Goal: Book appointment/travel/reservation

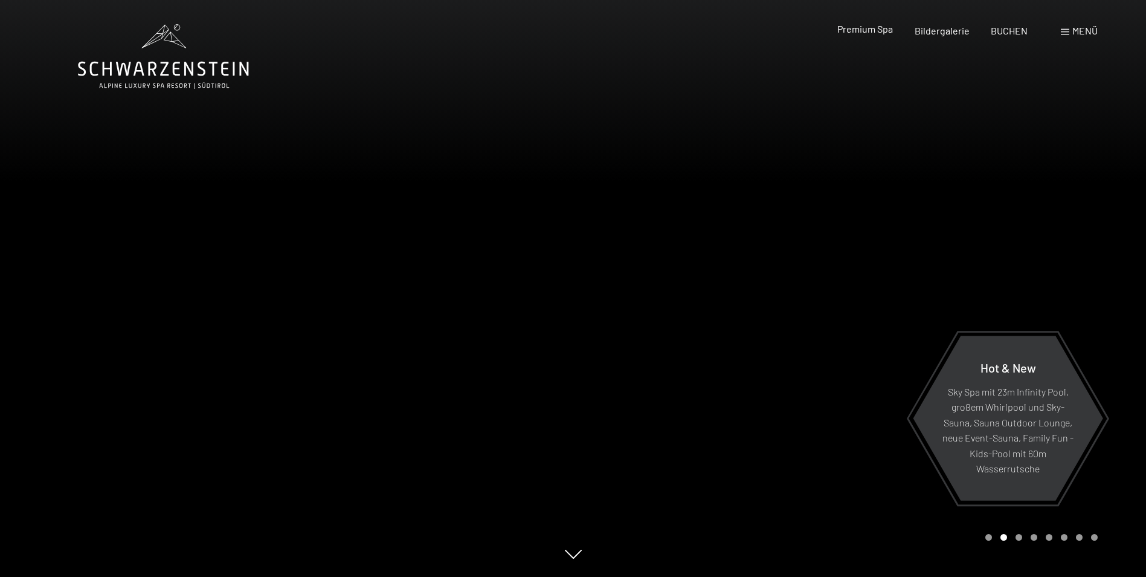
click at [873, 27] on span "Premium Spa" at bounding box center [866, 28] width 56 height 11
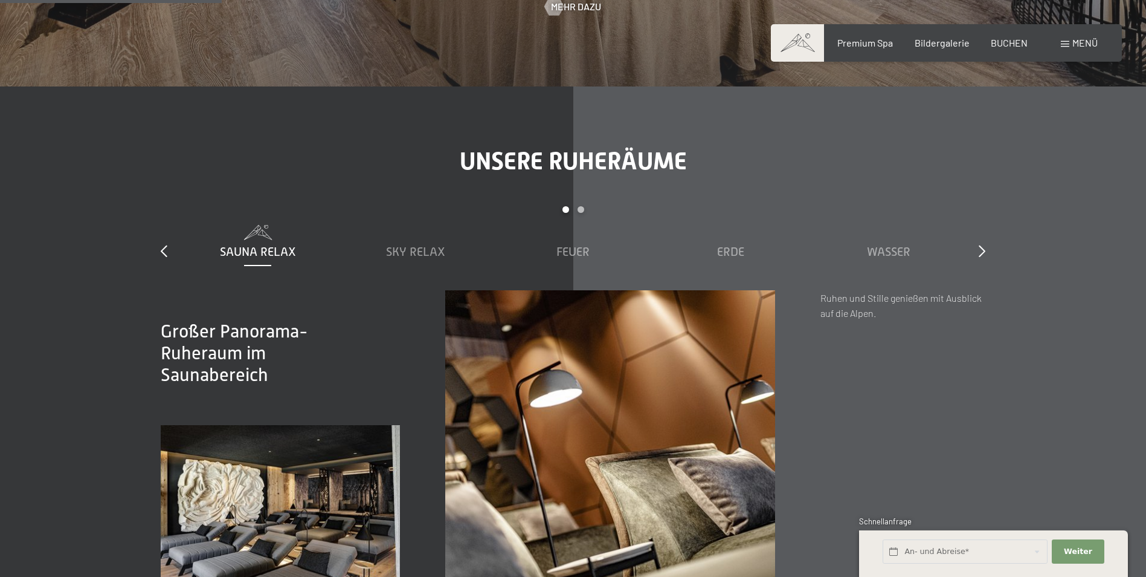
scroll to position [1752, 0]
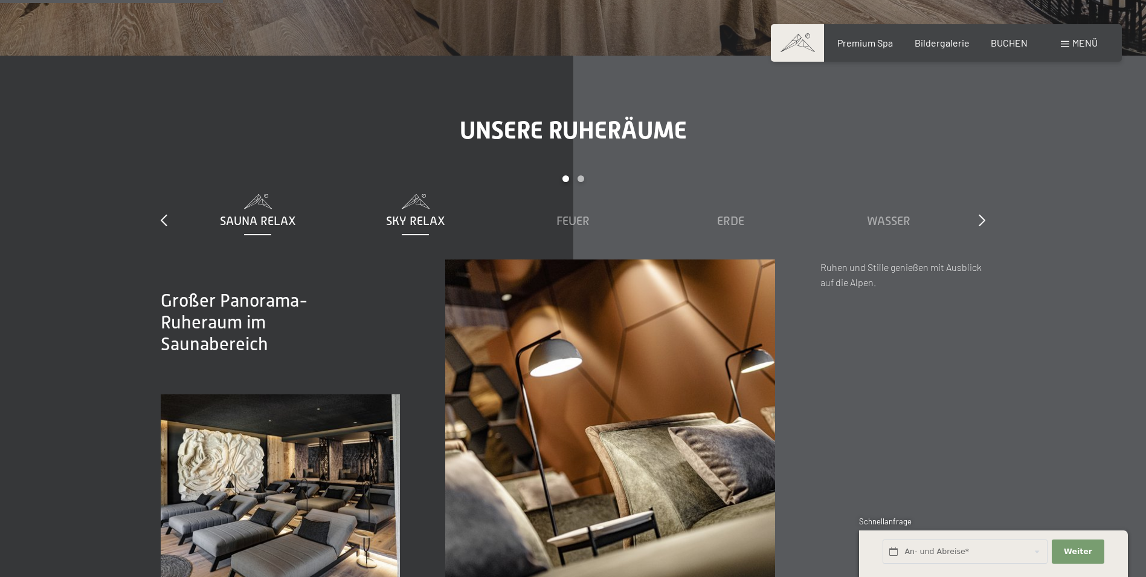
click at [414, 221] on span "Sky Relax" at bounding box center [415, 220] width 59 height 13
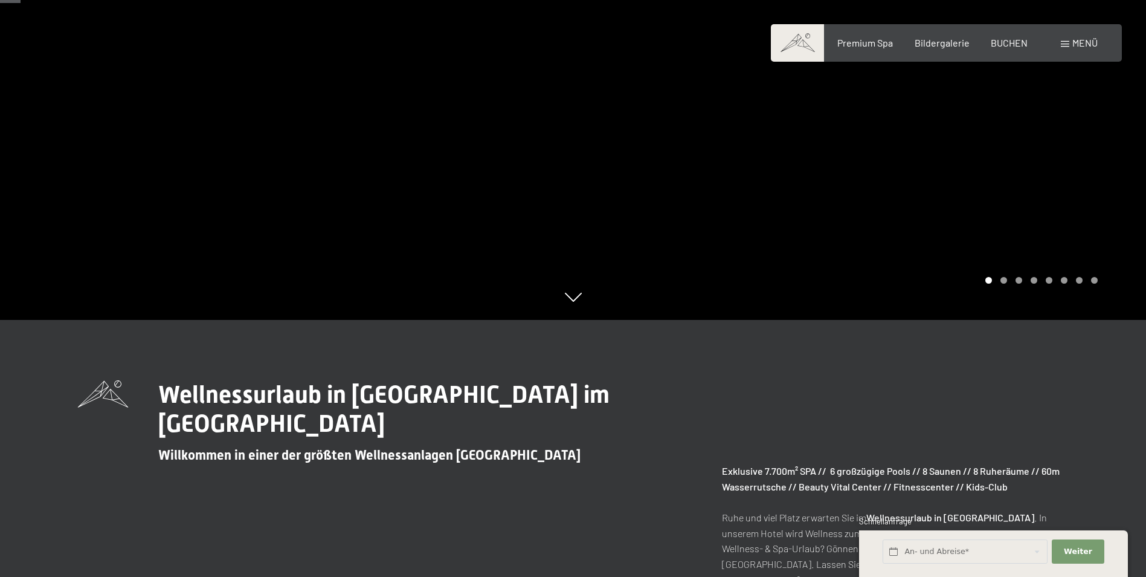
scroll to position [0, 0]
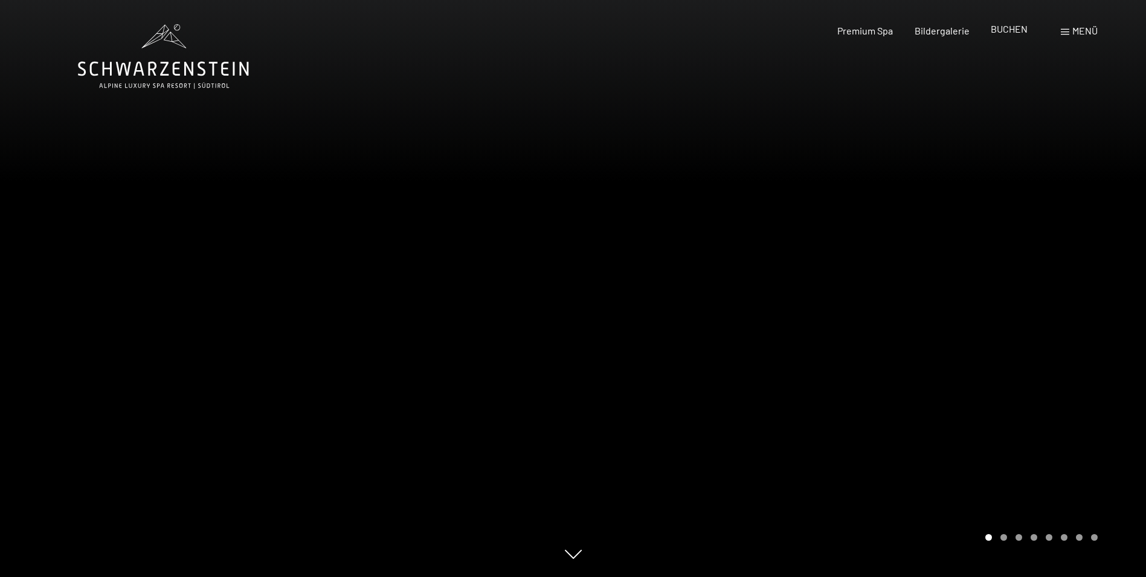
click at [1007, 27] on span "BUCHEN" at bounding box center [1009, 28] width 37 height 11
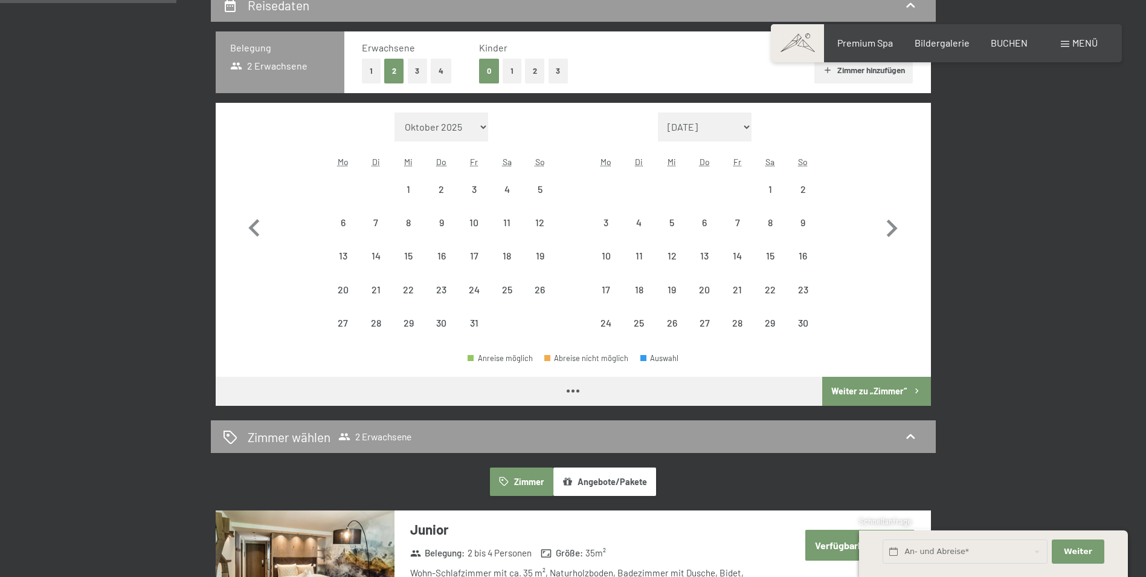
scroll to position [302, 0]
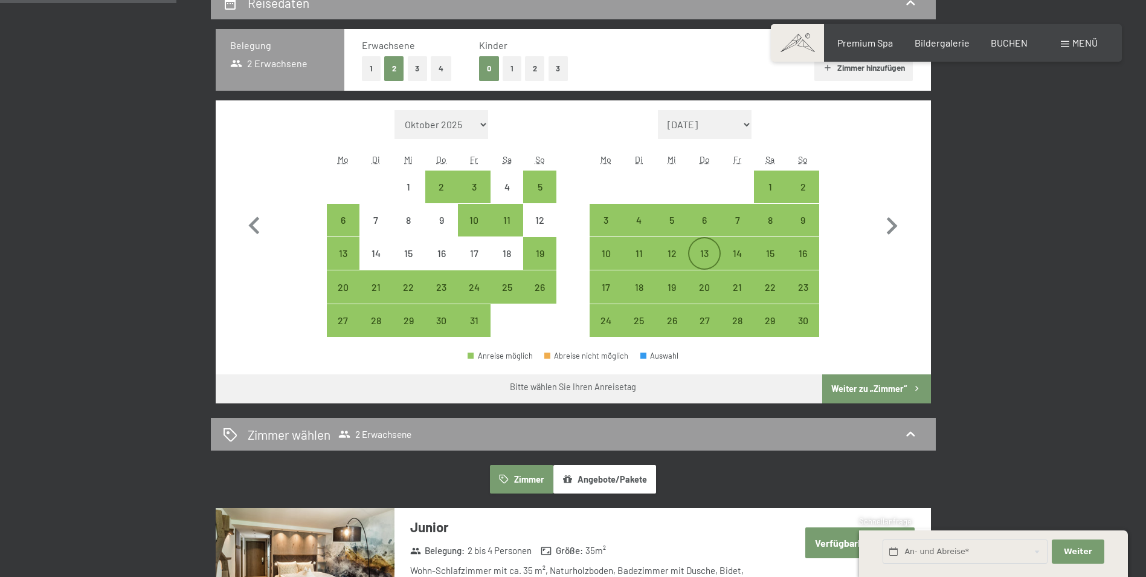
click at [705, 244] on div "13" at bounding box center [705, 253] width 30 height 30
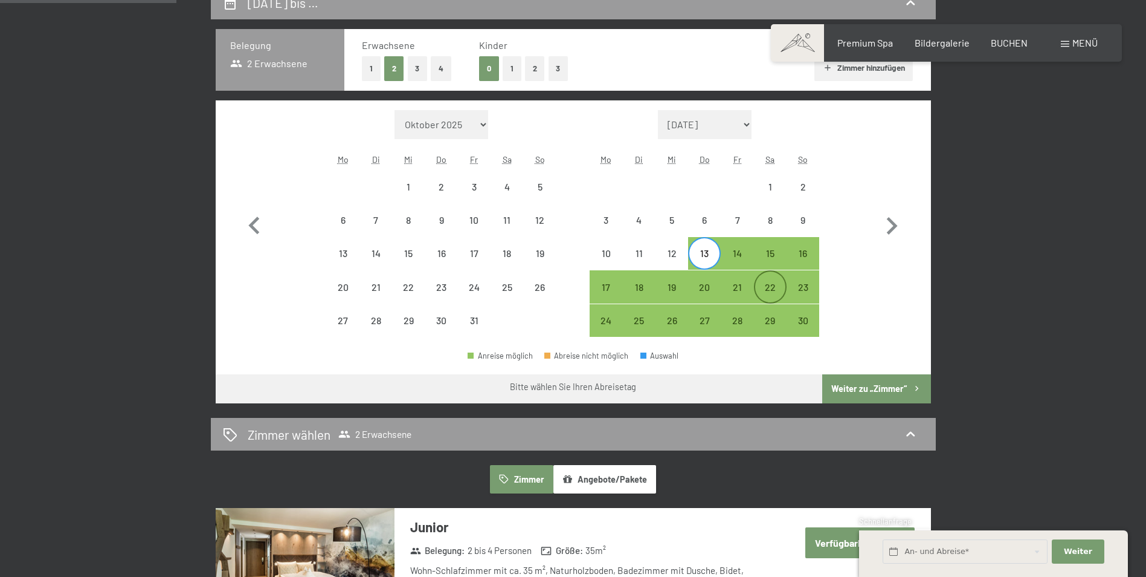
click at [770, 283] on div "22" at bounding box center [770, 297] width 30 height 30
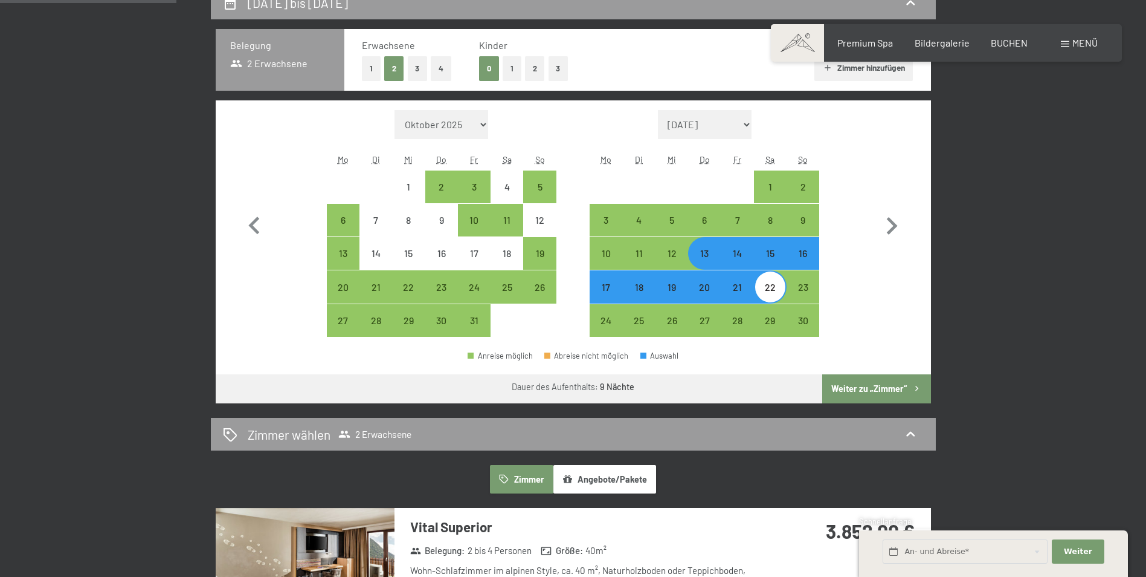
click at [861, 386] on button "Weiter zu „Zimmer“" at bounding box center [876, 388] width 108 height 29
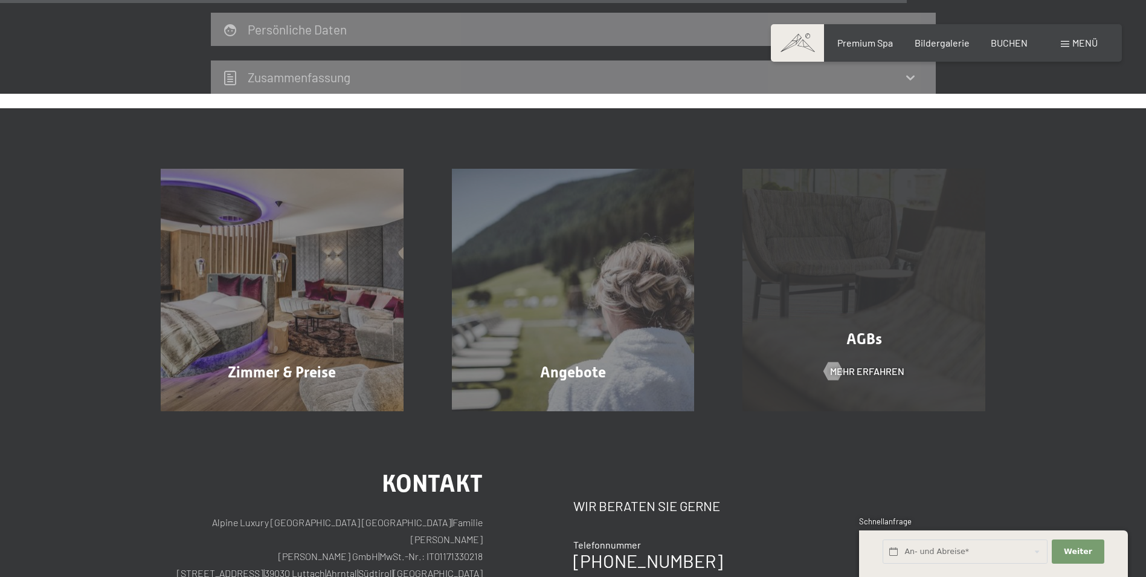
scroll to position [1497, 0]
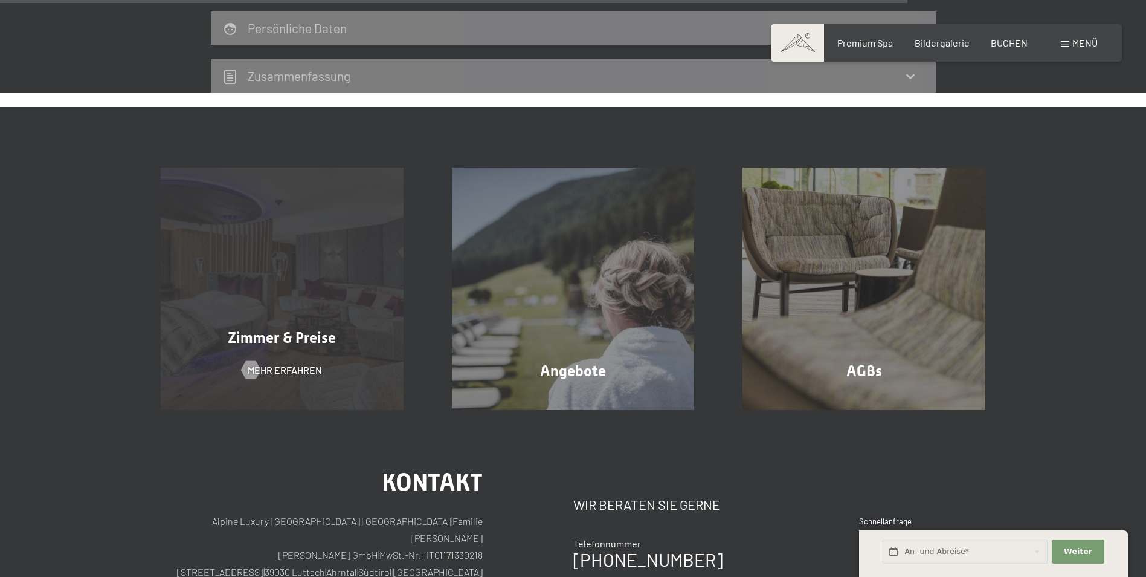
click at [308, 278] on div "Zimmer & Preise Mehr erfahren" at bounding box center [282, 288] width 291 height 243
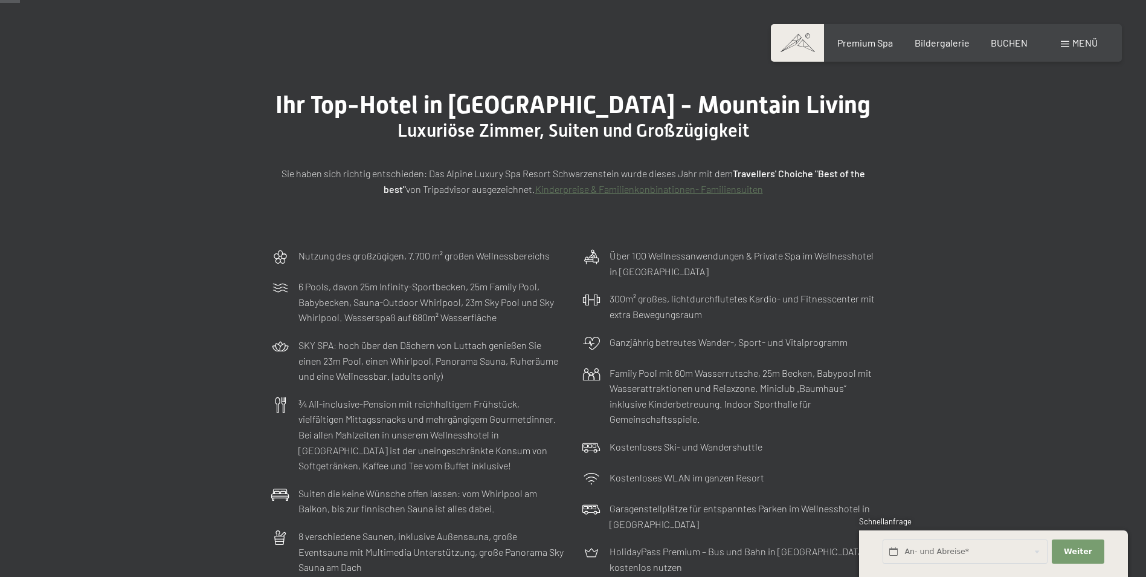
scroll to position [60, 0]
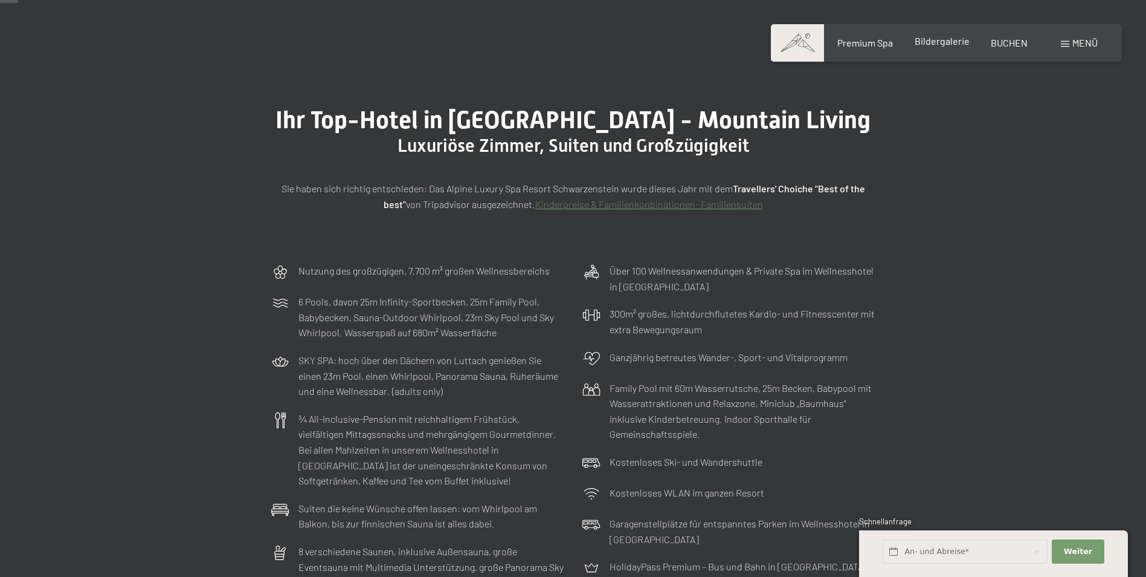
click at [944, 39] on span "Bildergalerie" at bounding box center [942, 40] width 55 height 11
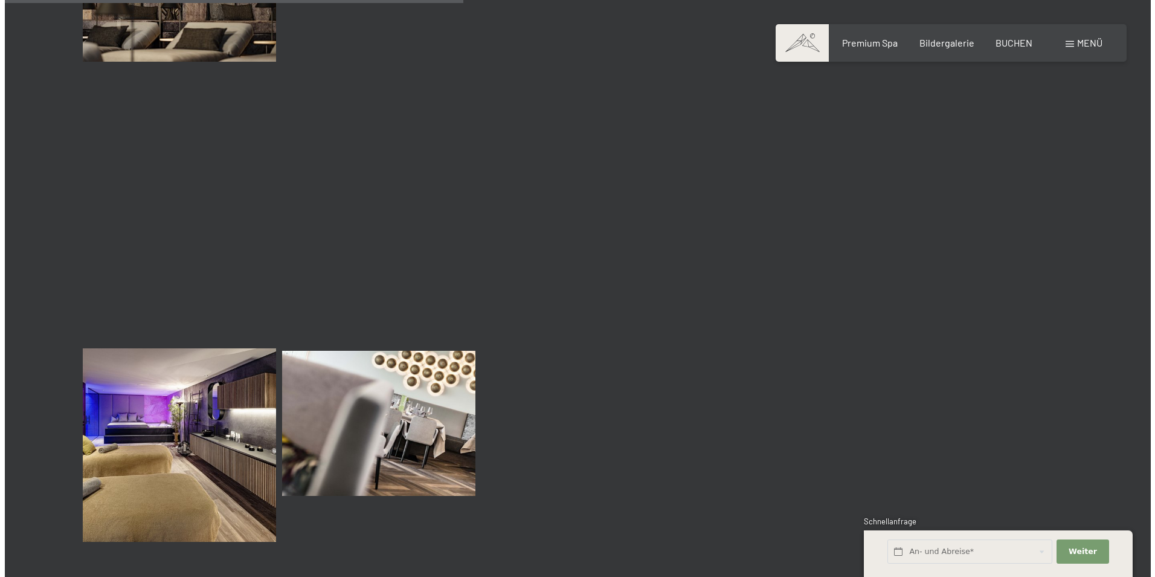
scroll to position [6128, 0]
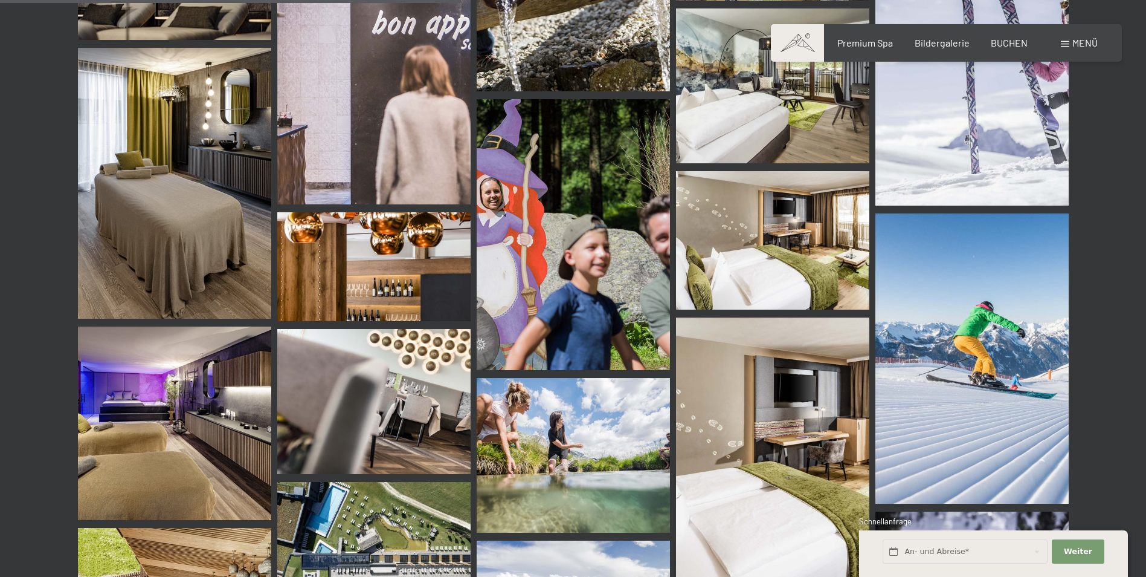
click at [1079, 39] on span "Menü" at bounding box center [1085, 42] width 25 height 11
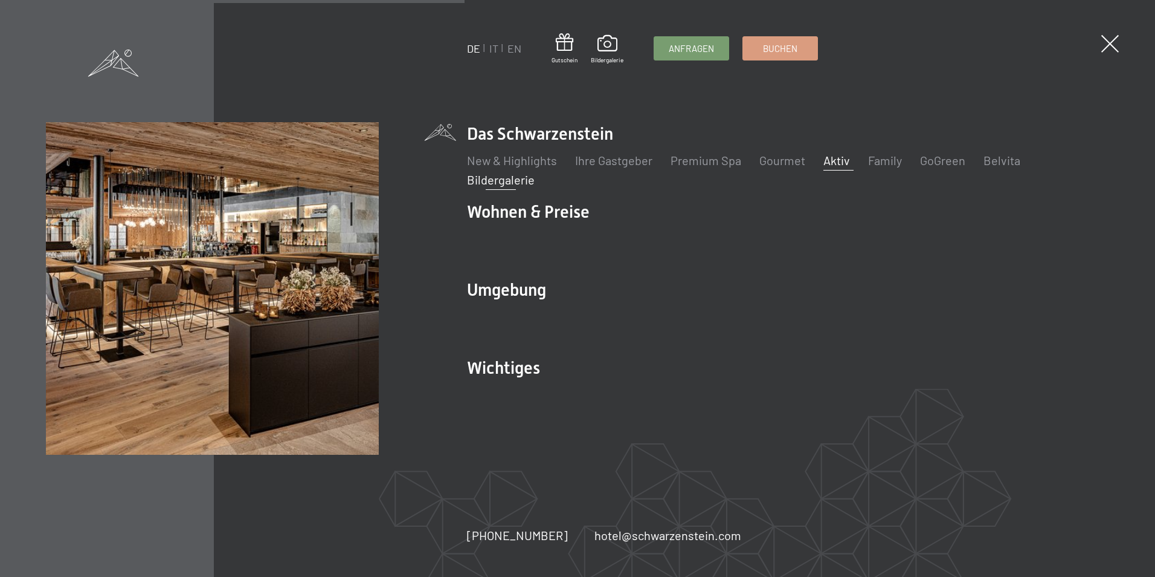
click at [835, 160] on link "Aktiv" at bounding box center [837, 160] width 27 height 15
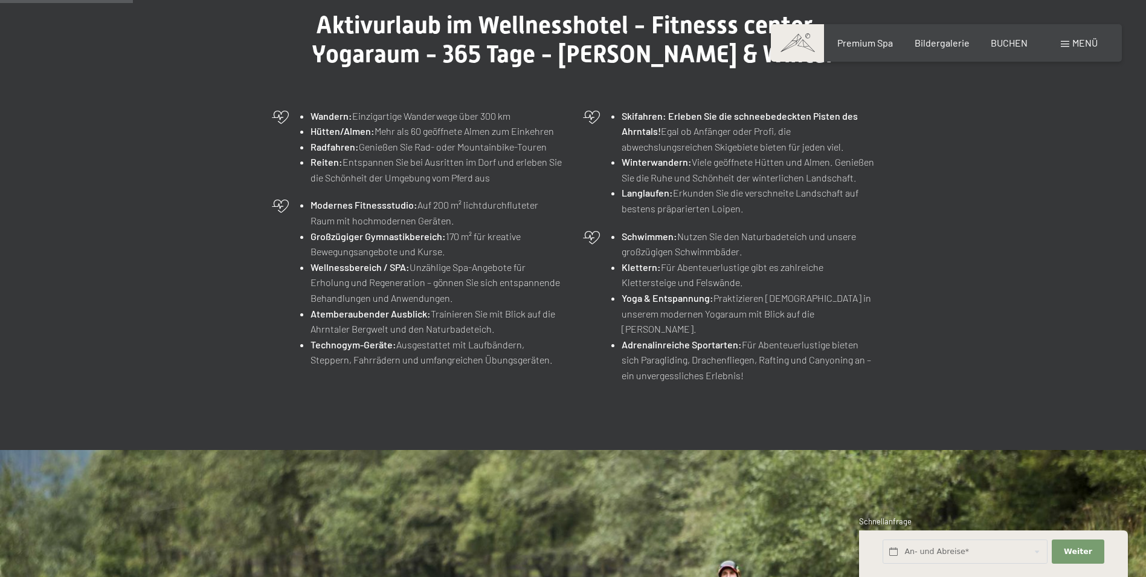
scroll to position [483, 0]
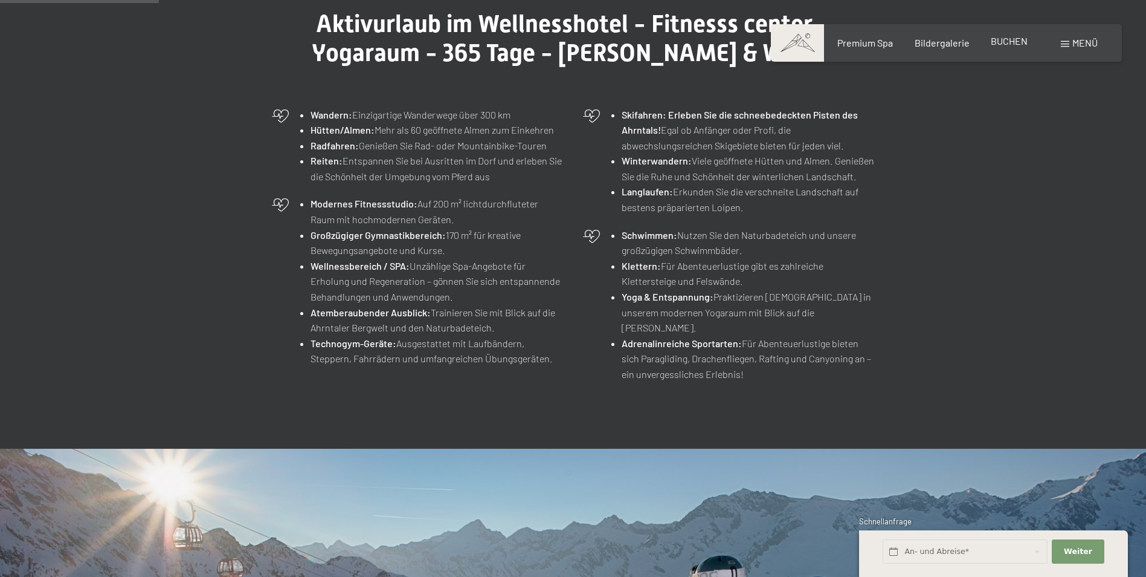
click at [1007, 39] on span "BUCHEN" at bounding box center [1009, 40] width 37 height 11
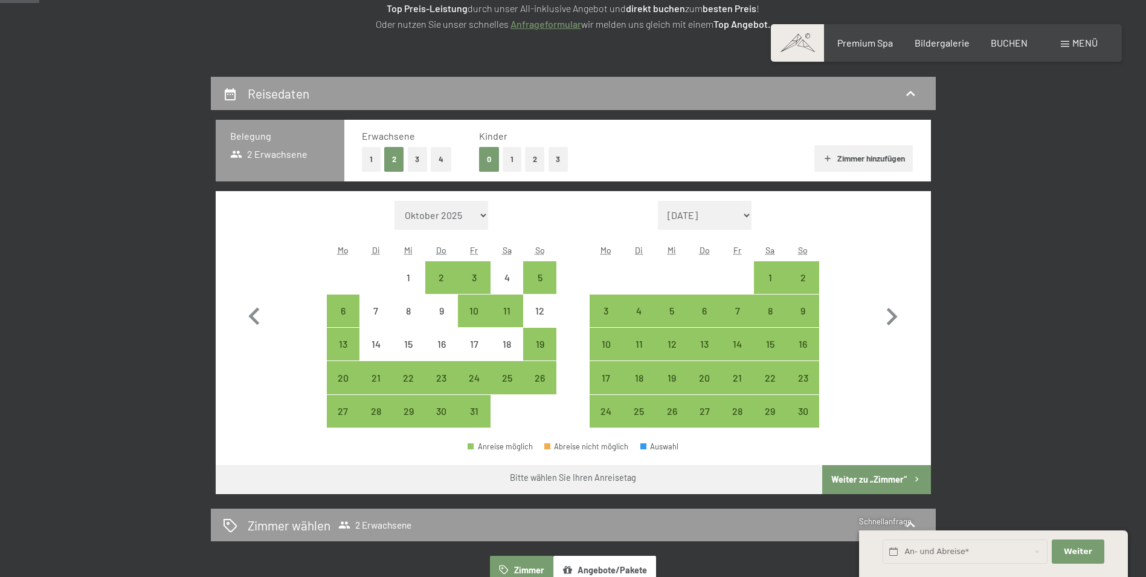
scroll to position [242, 0]
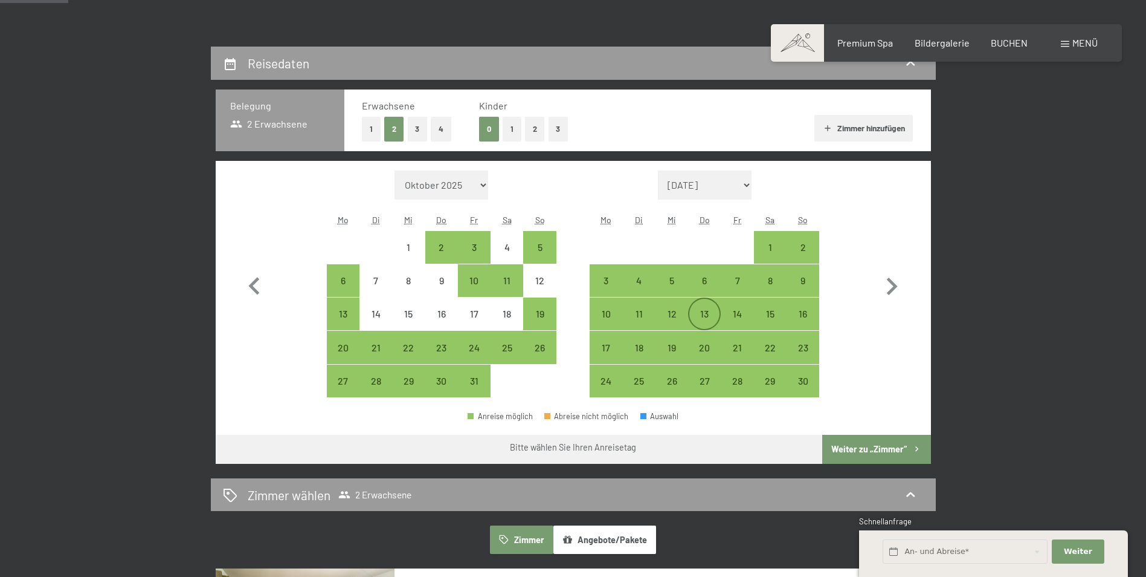
click at [703, 307] on div "13" at bounding box center [705, 314] width 30 height 30
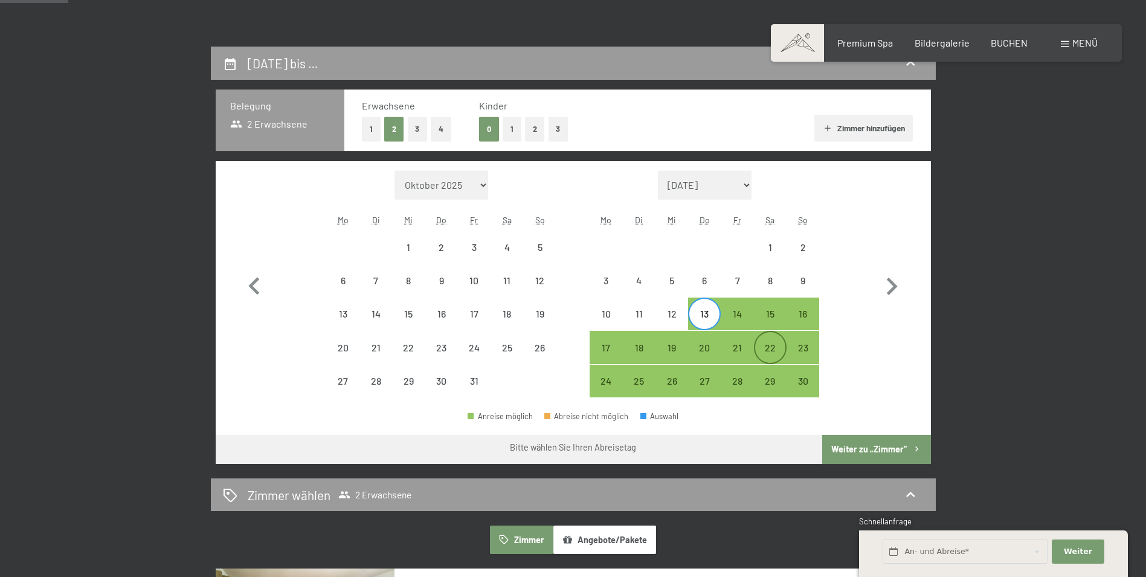
click at [771, 346] on div "22" at bounding box center [770, 358] width 30 height 30
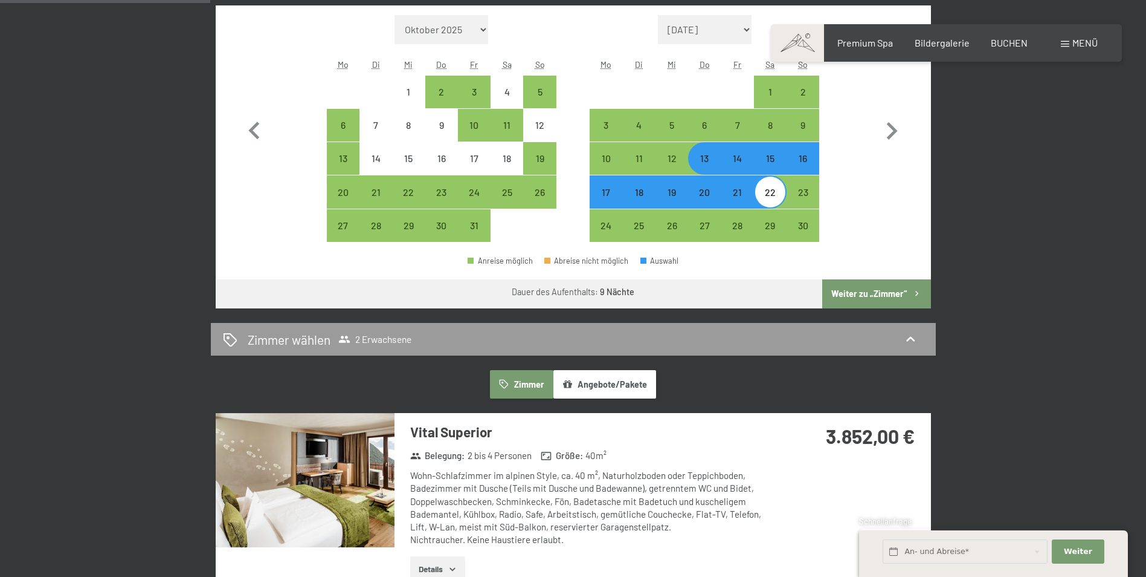
scroll to position [423, 0]
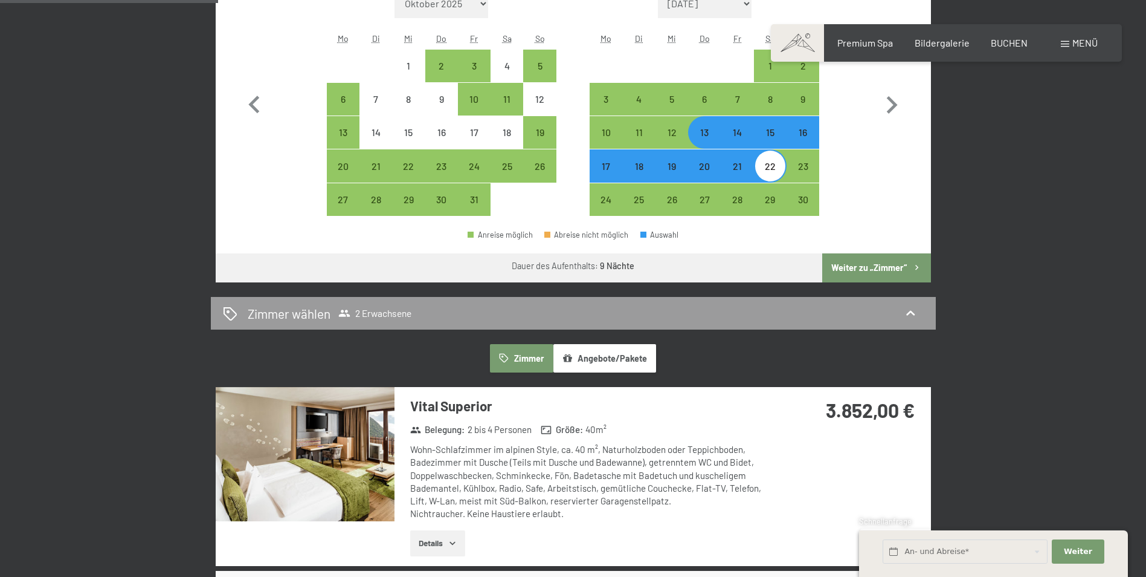
click at [870, 260] on button "Weiter zu „Zimmer“" at bounding box center [876, 267] width 108 height 29
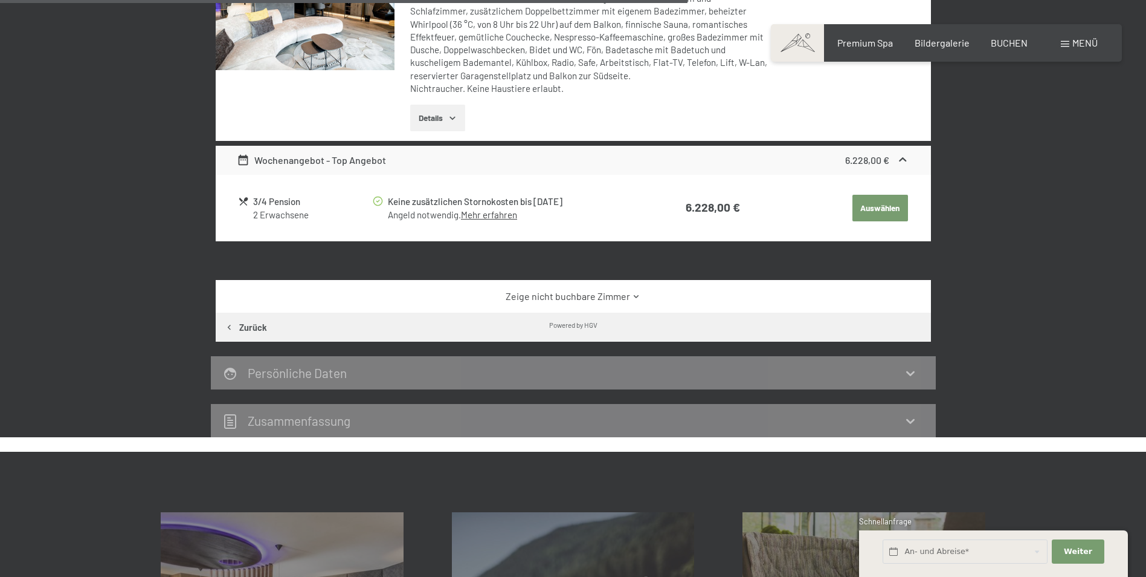
scroll to position [1134, 0]
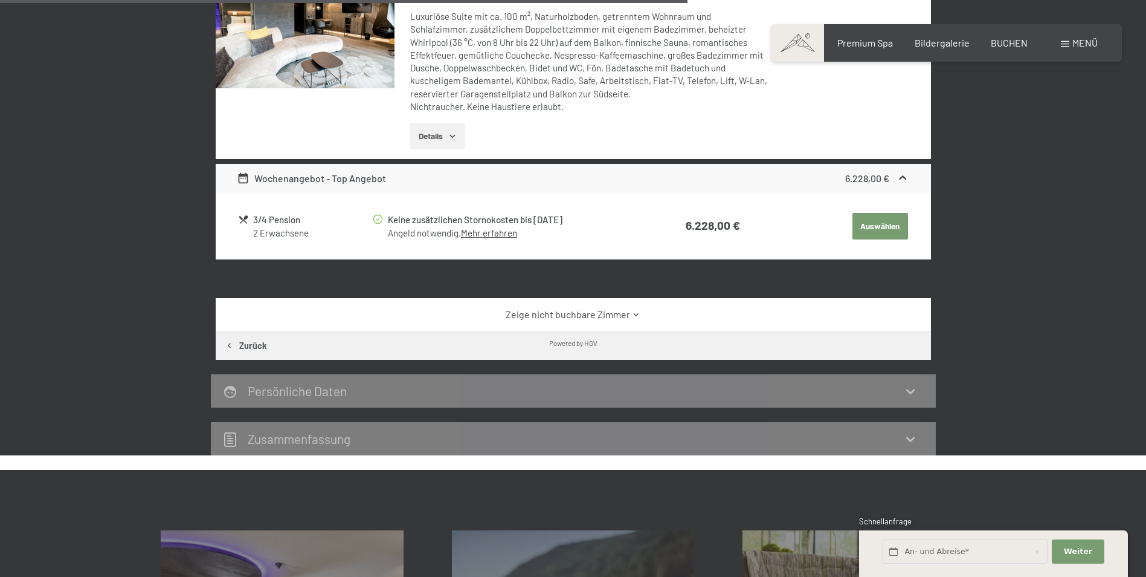
click at [634, 311] on icon at bounding box center [636, 314] width 9 height 9
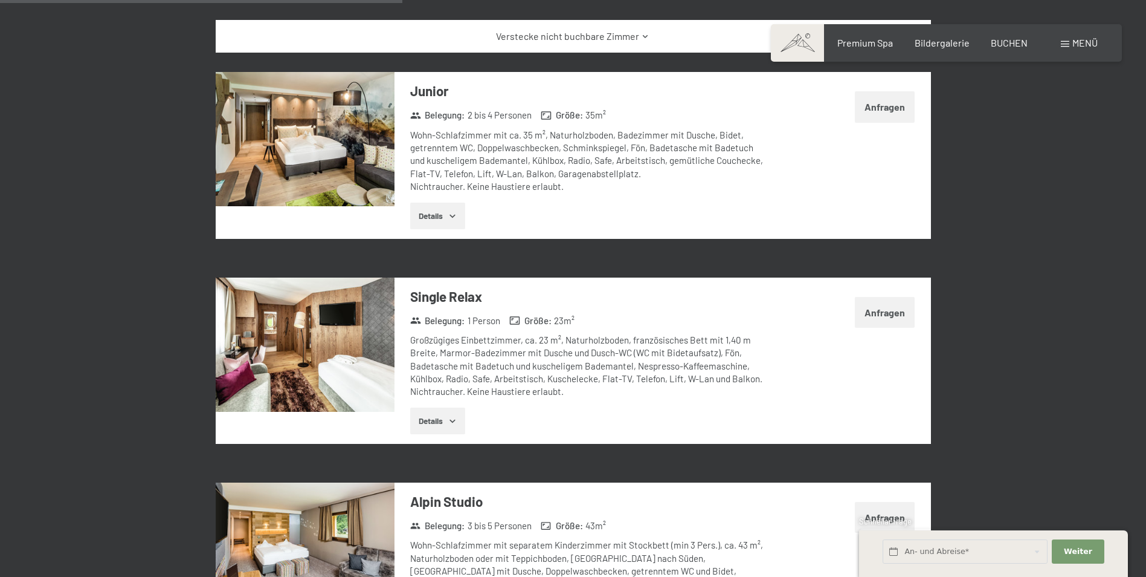
scroll to position [1436, 0]
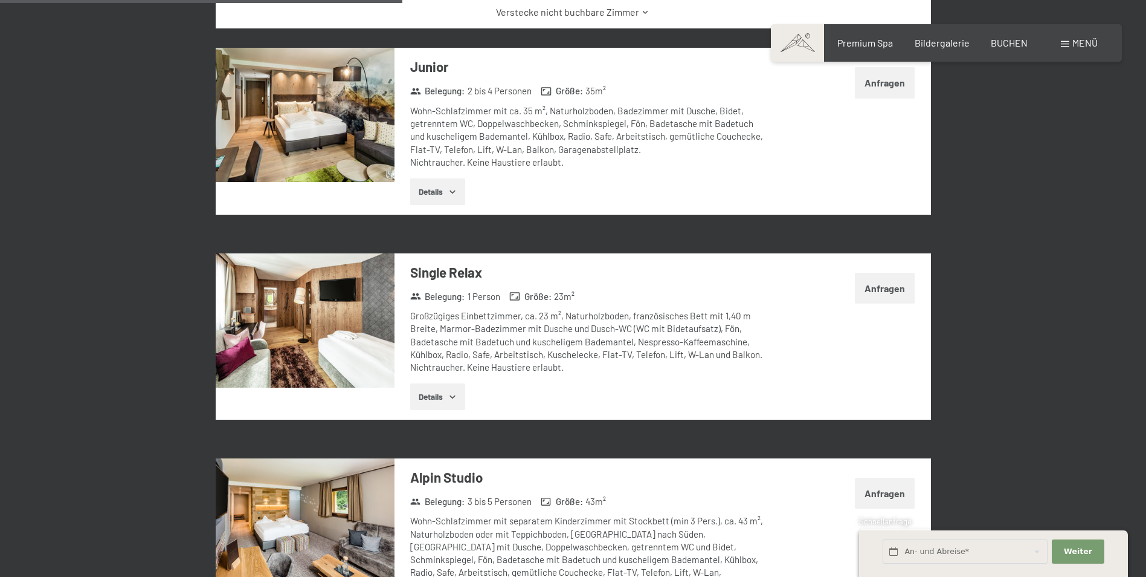
click at [456, 394] on icon "button" at bounding box center [453, 397] width 10 height 10
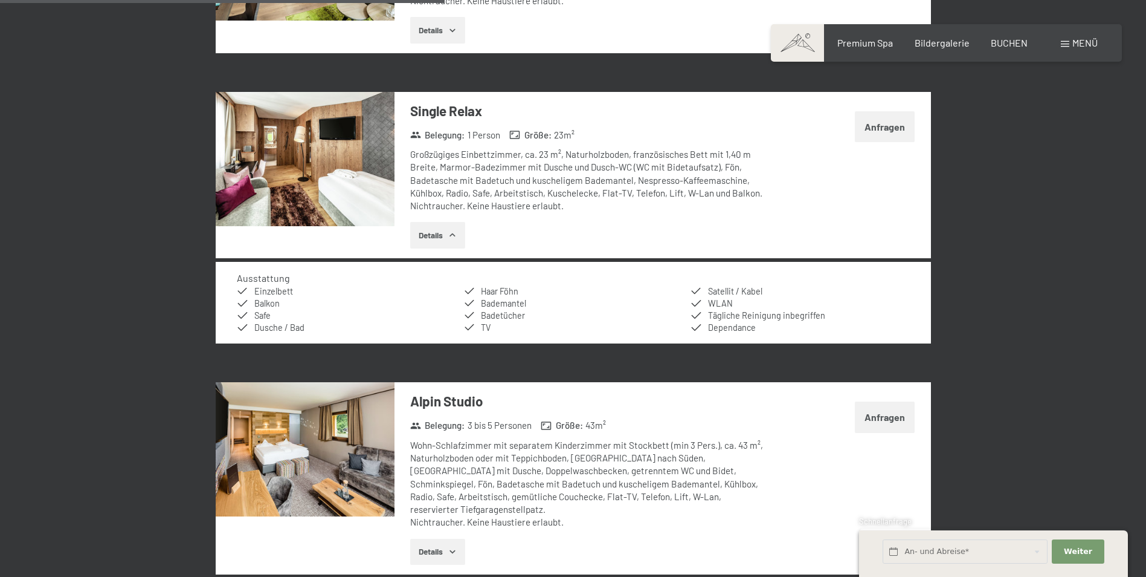
scroll to position [1618, 0]
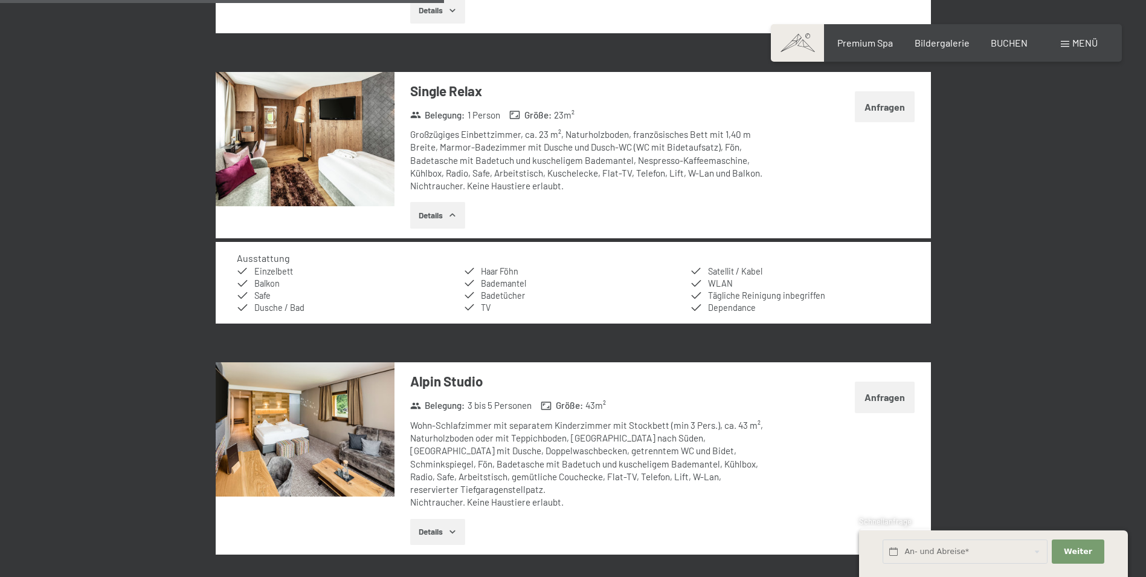
click at [450, 213] on icon "button" at bounding box center [453, 215] width 10 height 10
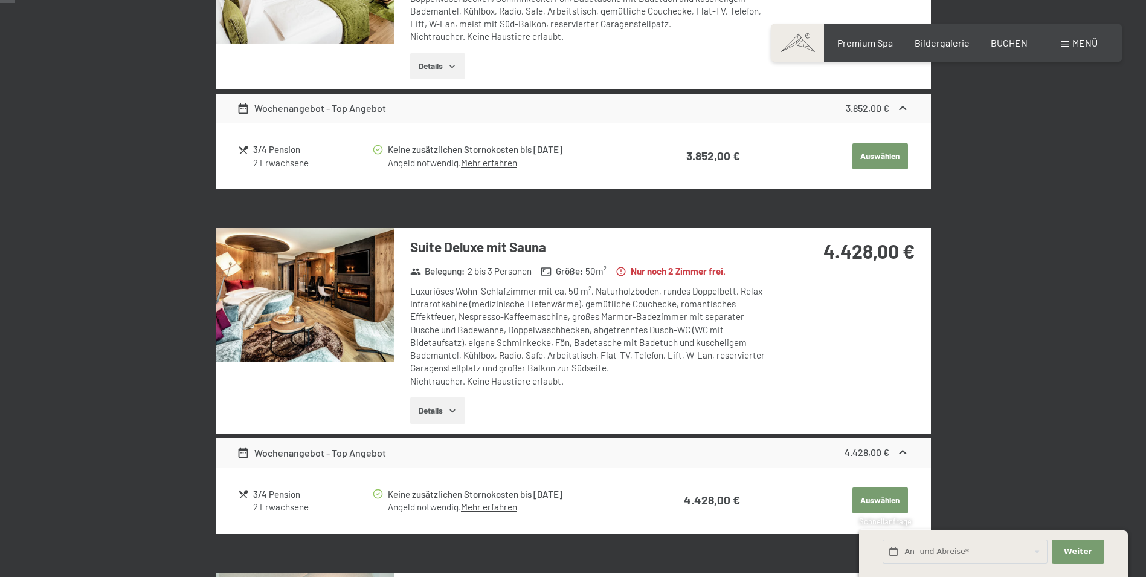
scroll to position [0, 0]
